Goal: Task Accomplishment & Management: Complete application form

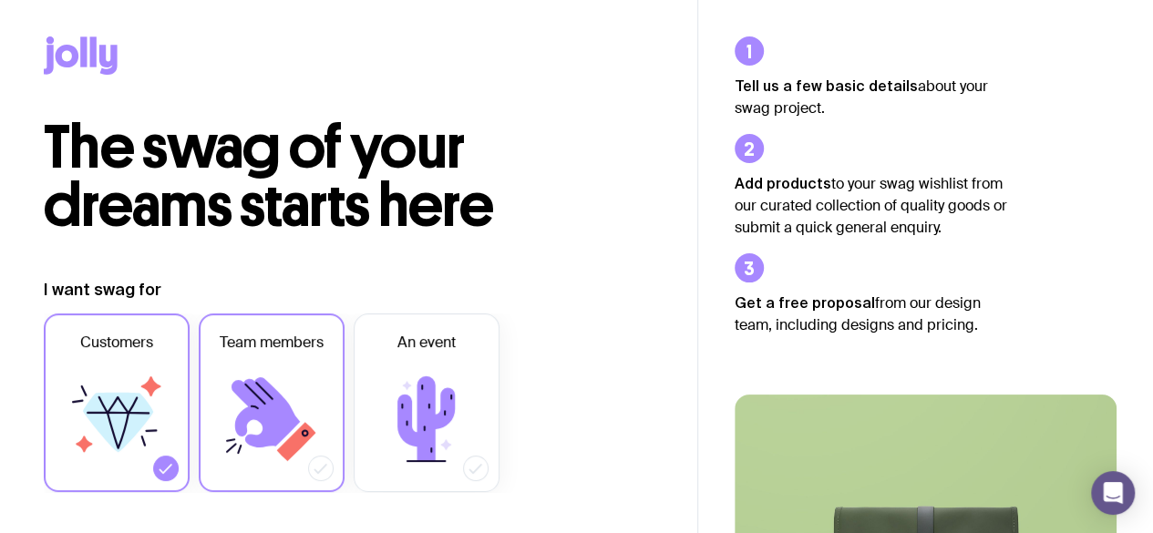
click at [290, 395] on icon at bounding box center [271, 418] width 109 height 109
click at [0, 0] on input "Team members" at bounding box center [0, 0] width 0 height 0
click at [163, 466] on icon at bounding box center [166, 468] width 18 height 18
click at [0, 0] on input "Customers" at bounding box center [0, 0] width 0 height 0
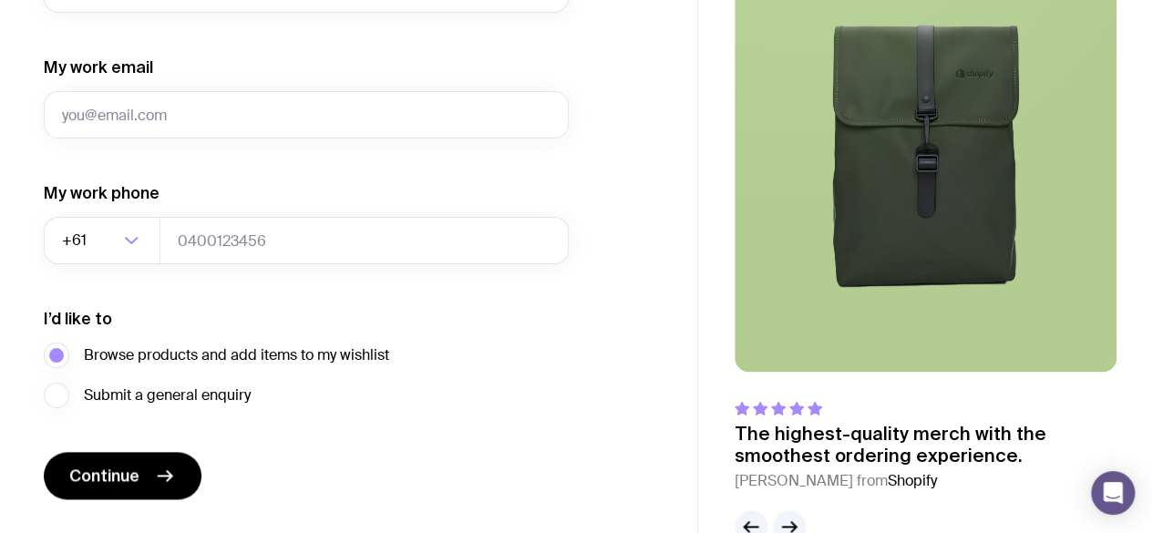
scroll to position [1015, 0]
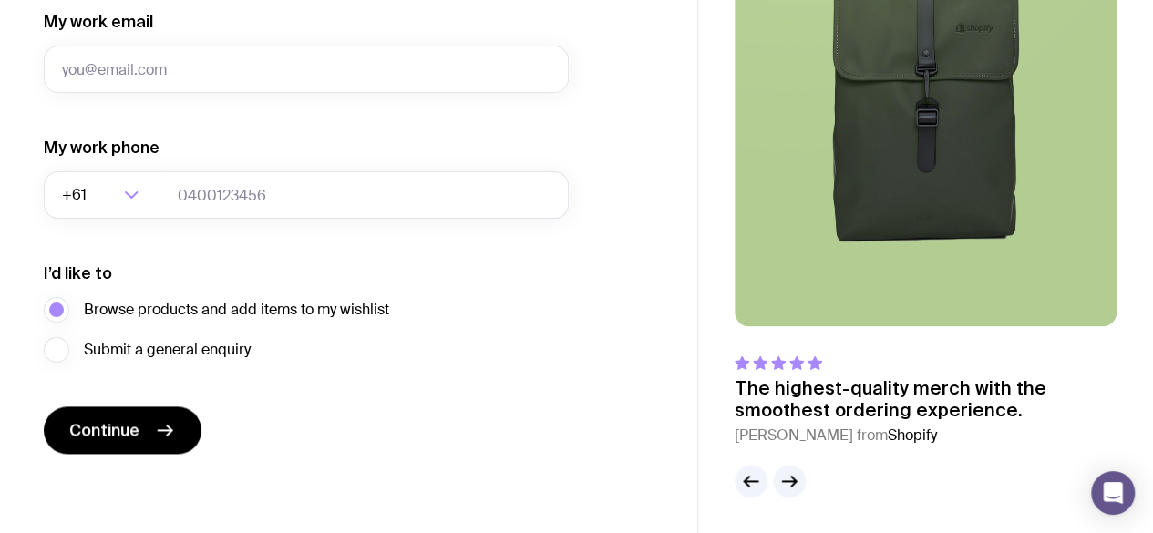
click at [805, 490] on div at bounding box center [925, 481] width 382 height 33
click at [787, 471] on icon "button" at bounding box center [789, 481] width 22 height 22
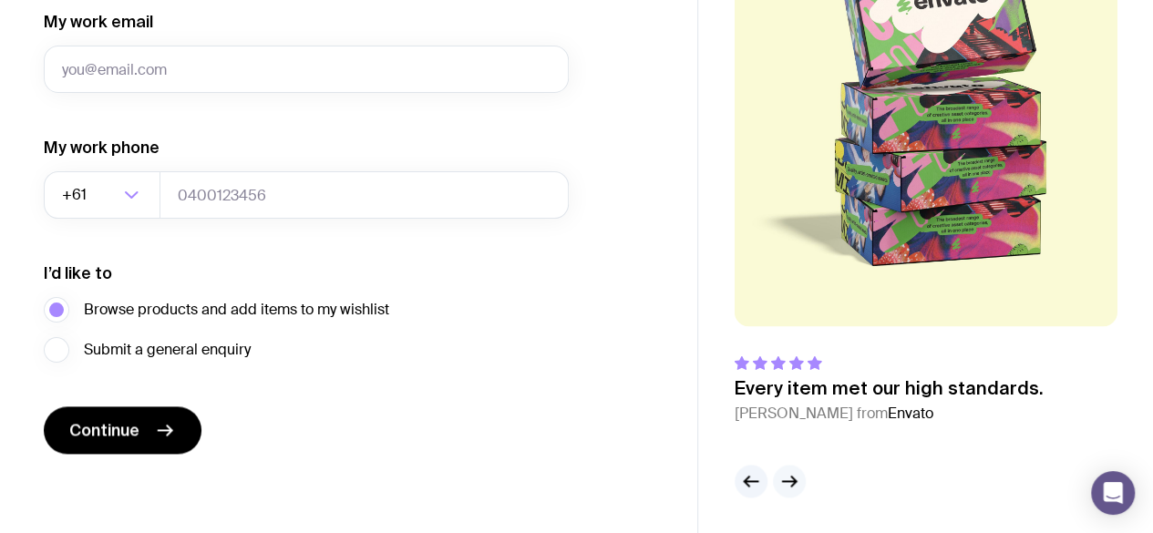
click at [788, 471] on icon "button" at bounding box center [789, 481] width 22 height 22
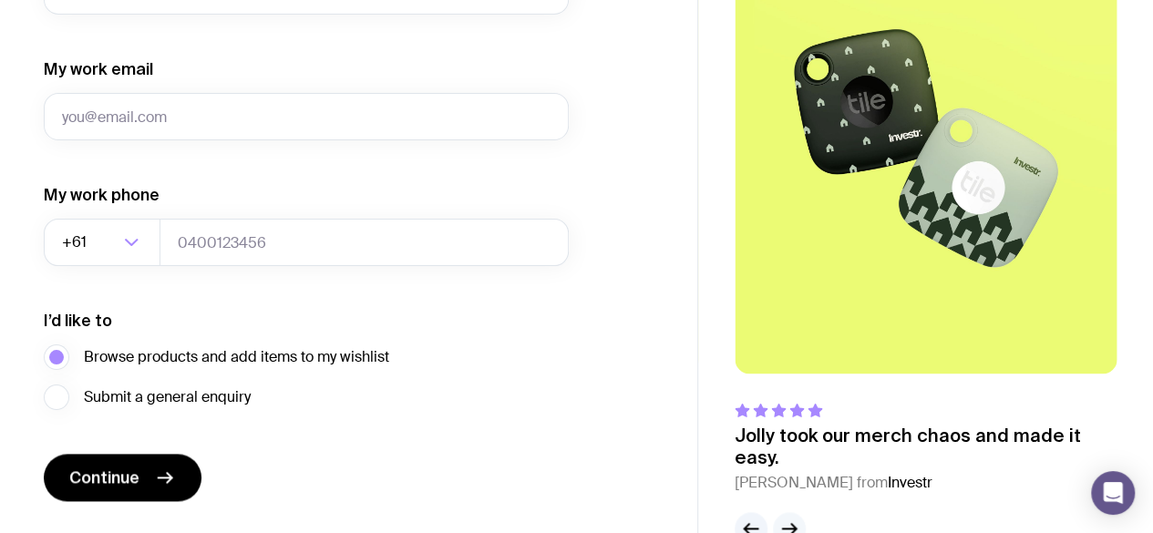
scroll to position [969, 0]
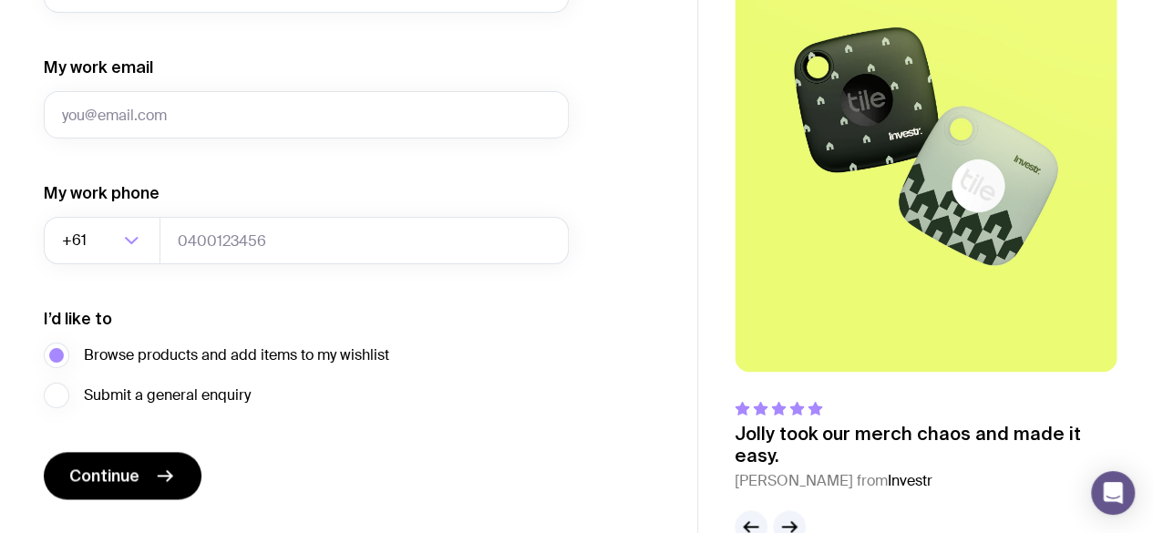
click at [785, 507] on div "The highest-quality merch with the smoothest ordering experience. [PERSON_NAME]…" at bounding box center [925, 228] width 382 height 630
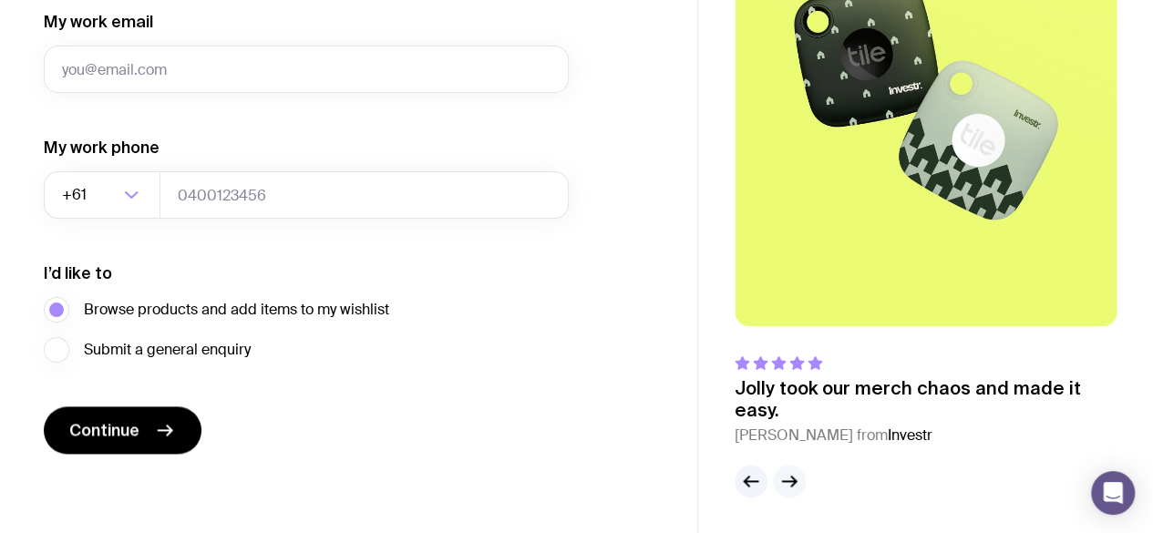
click at [788, 477] on icon "button" at bounding box center [789, 481] width 22 height 22
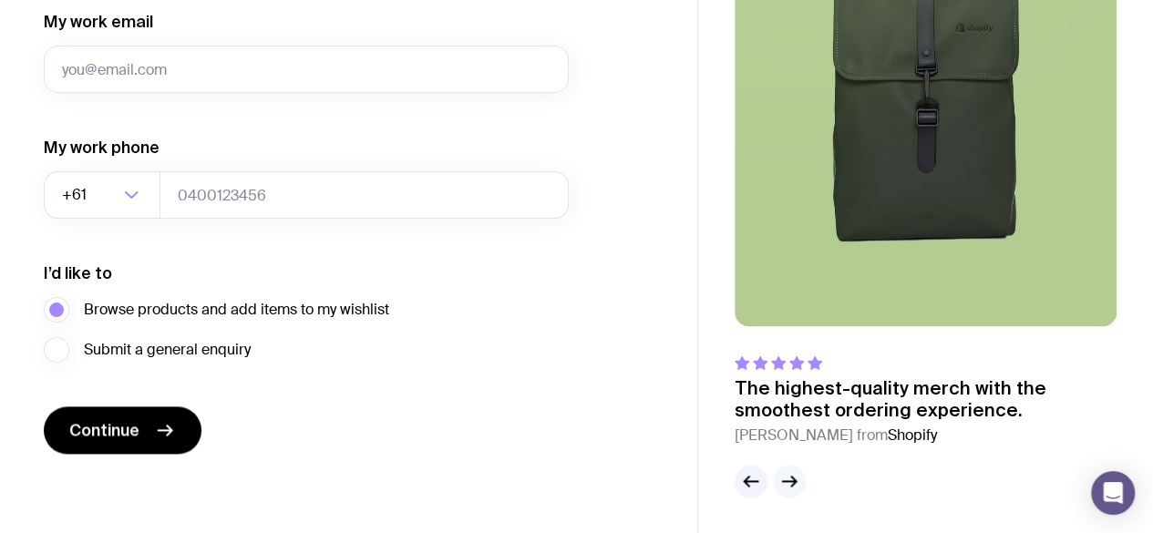
click at [788, 477] on icon "button" at bounding box center [789, 481] width 22 height 22
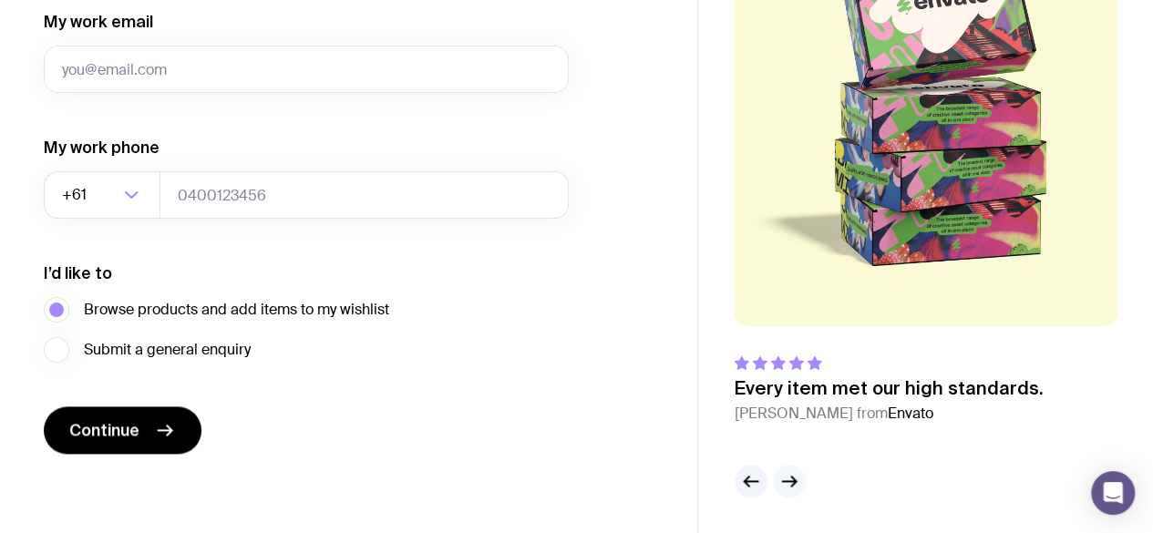
click at [788, 477] on icon "button" at bounding box center [789, 481] width 22 height 22
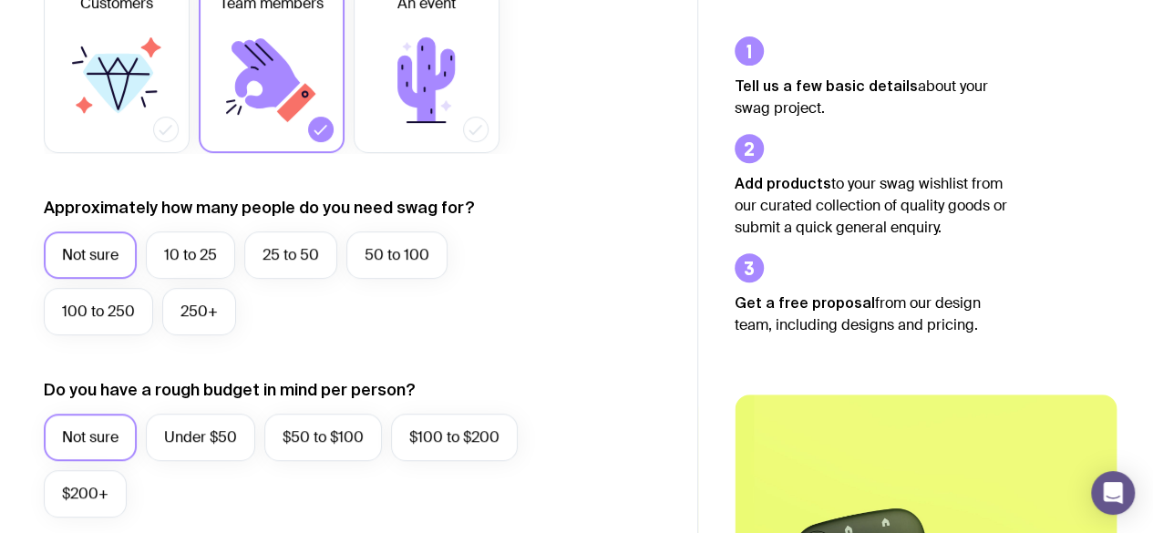
scroll to position [315, 0]
